Goal: Transaction & Acquisition: Purchase product/service

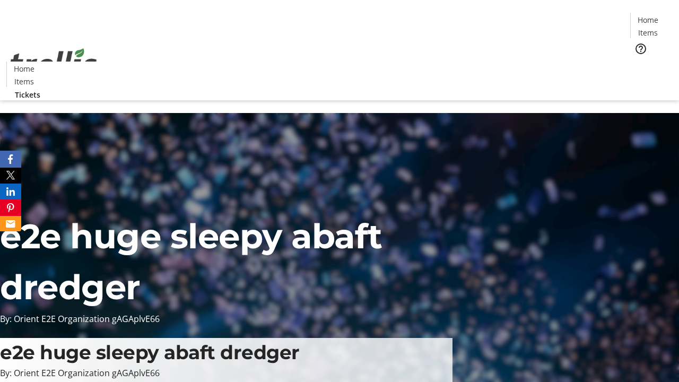
click at [639, 62] on span "Tickets" at bounding box center [651, 67] width 25 height 11
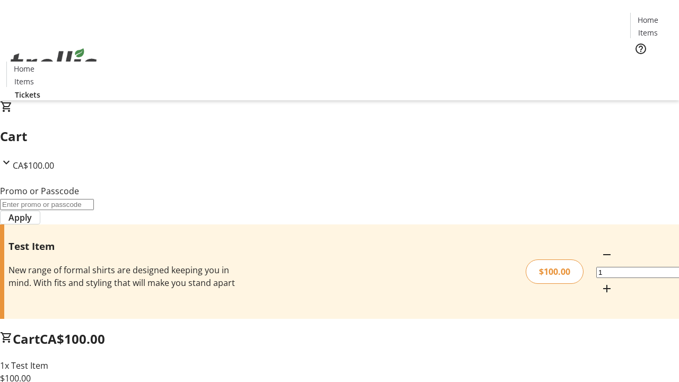
type input "FLAT"
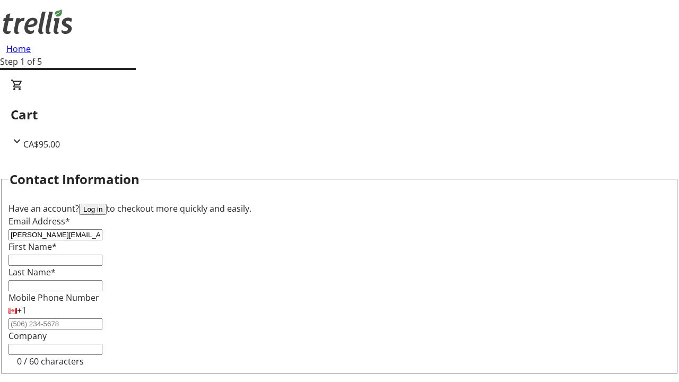
type input "[PERSON_NAME][EMAIL_ADDRESS][DOMAIN_NAME]"
type input "[PERSON_NAME]"
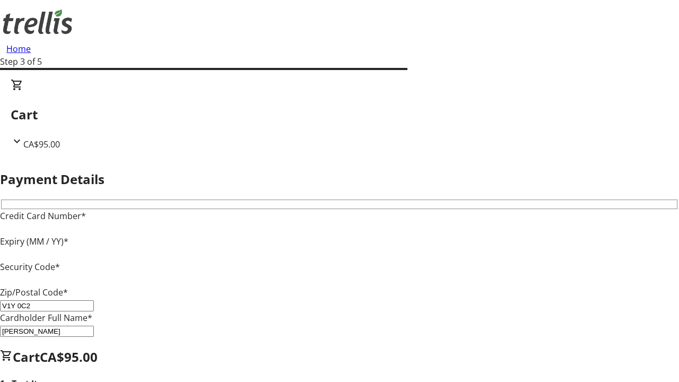
type input "V1Y 0C2"
